Goal: Information Seeking & Learning: Learn about a topic

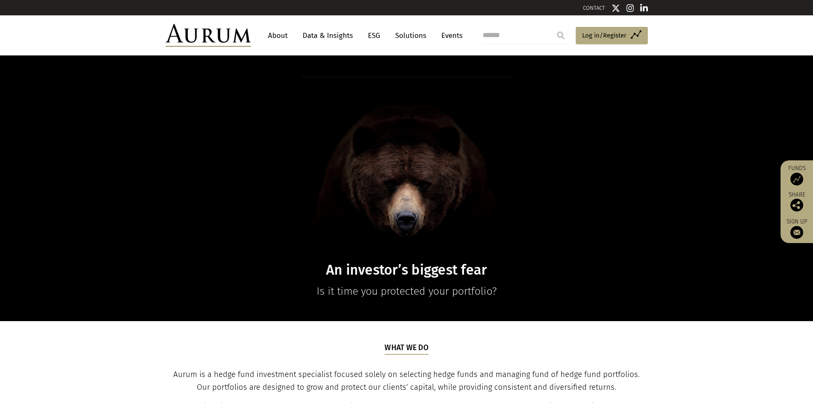
click at [513, 35] on input "search" at bounding box center [524, 35] width 85 height 17
type input "********"
click at [552, 27] on input "submit" at bounding box center [560, 35] width 17 height 17
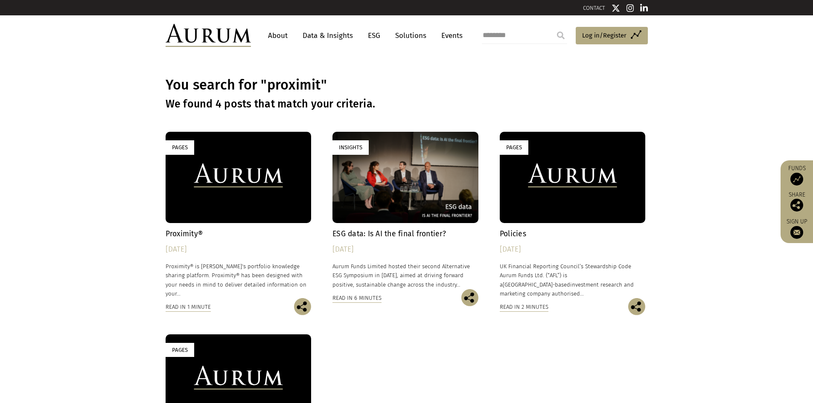
drag, startPoint x: 230, startPoint y: 194, endPoint x: 176, endPoint y: 277, distance: 98.7
click at [230, 194] on div "Pages" at bounding box center [239, 177] width 146 height 91
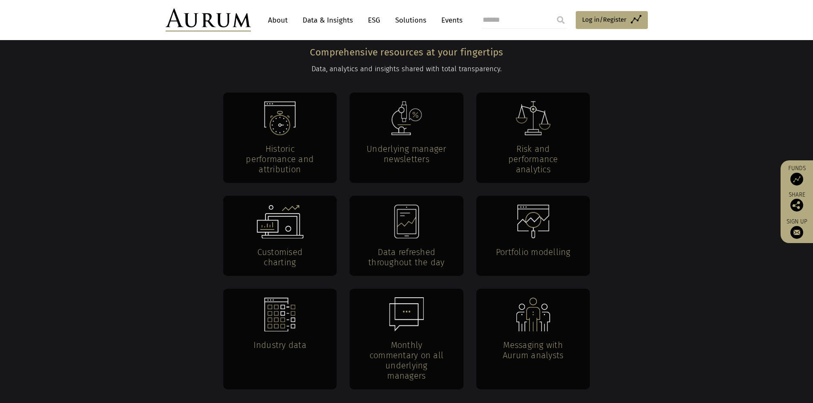
scroll to position [1102, 0]
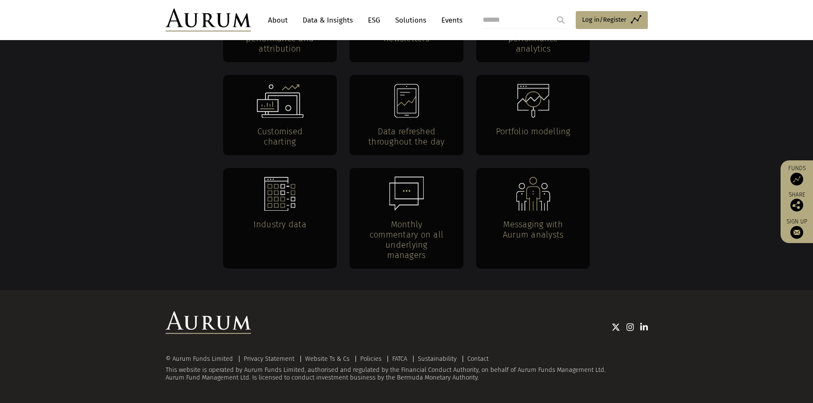
drag, startPoint x: 231, startPoint y: 15, endPoint x: 239, endPoint y: 26, distance: 14.0
click at [231, 15] on img at bounding box center [208, 20] width 85 height 23
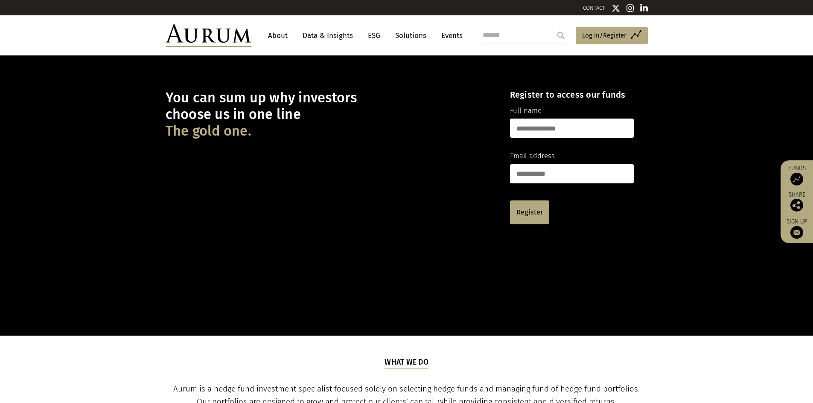
click at [279, 40] on link "About" at bounding box center [278, 36] width 28 height 16
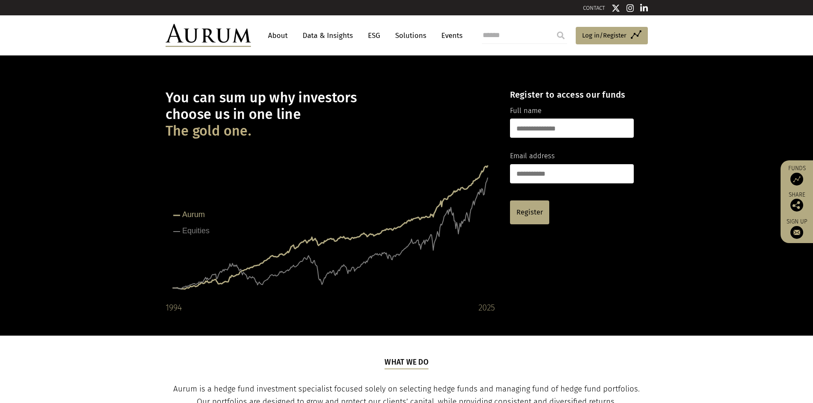
scroll to position [94, 0]
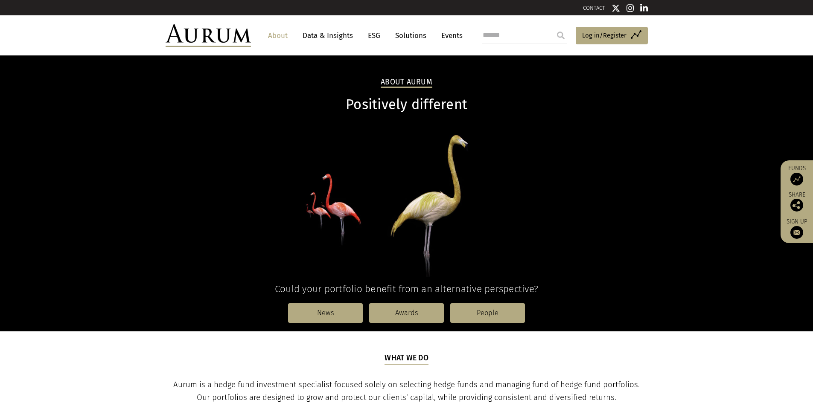
click at [402, 32] on link "Solutions" at bounding box center [411, 36] width 40 height 16
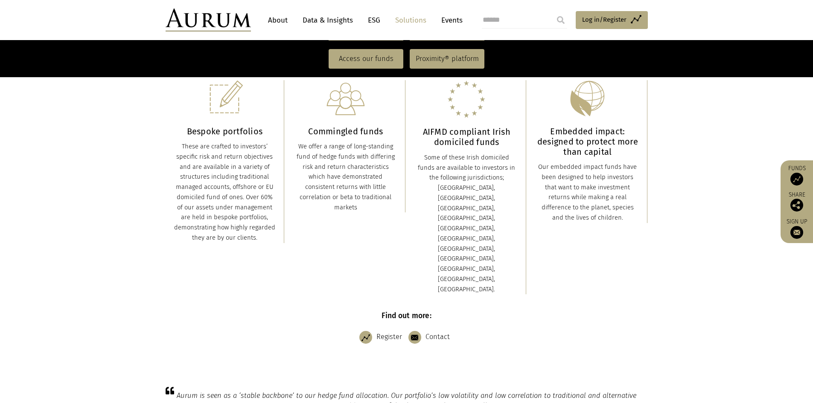
scroll to position [171, 0]
